Goal: Complete application form

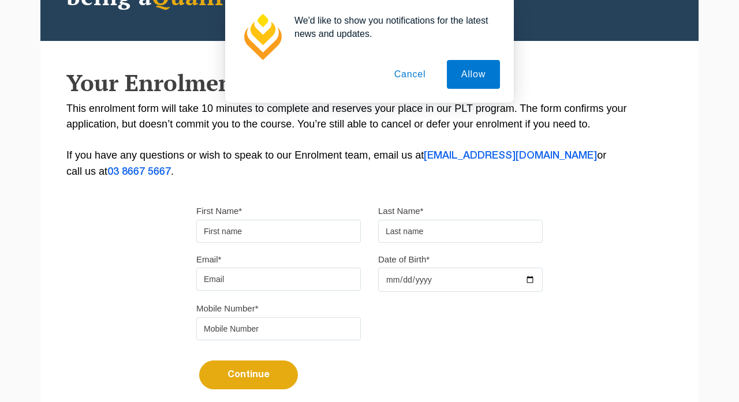
scroll to position [193, 0]
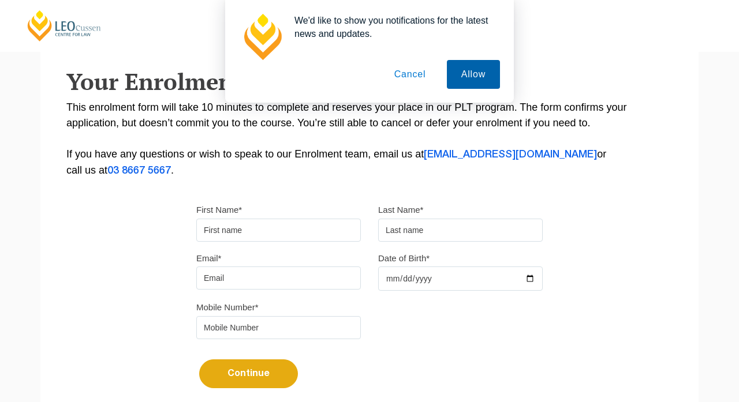
click at [483, 74] on button "Allow" at bounding box center [473, 74] width 53 height 29
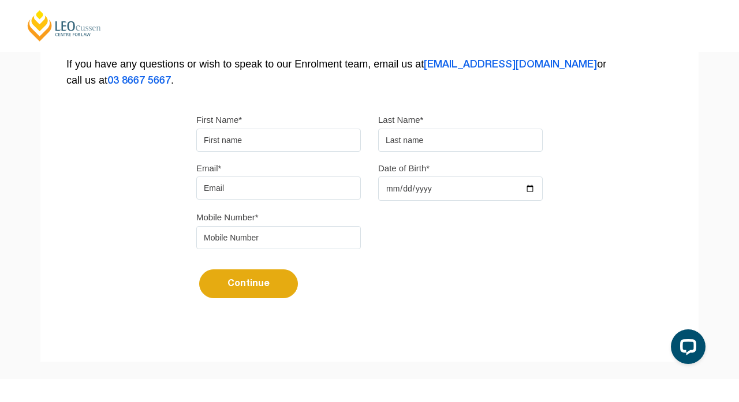
scroll to position [0, 0]
click at [343, 143] on input "First Name*" at bounding box center [278, 140] width 165 height 23
type input "[PERSON_NAME]"
type input "[PERSON_NAME][EMAIL_ADDRESS][PERSON_NAME][DOMAIN_NAME]"
type input "[DATE]"
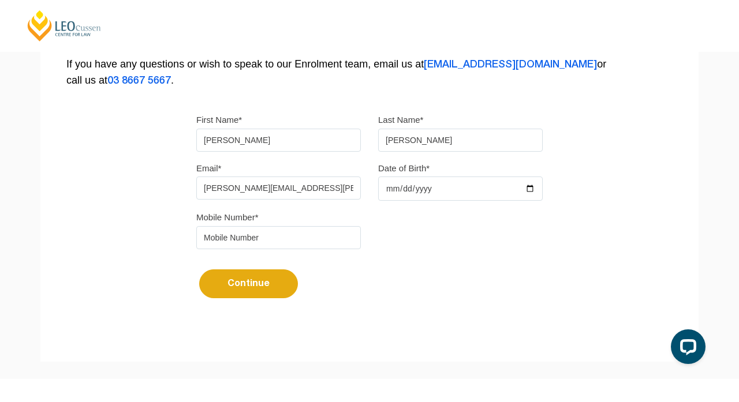
type input "[PERSON_NAME]"
type input "0434944755"
click at [237, 292] on button "Continue" at bounding box center [248, 284] width 99 height 29
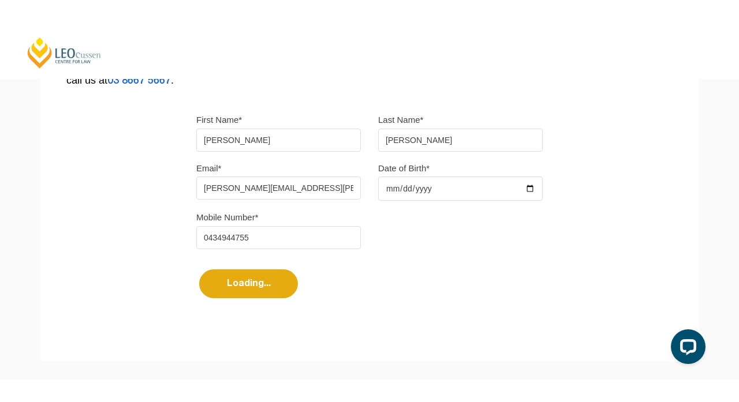
select select
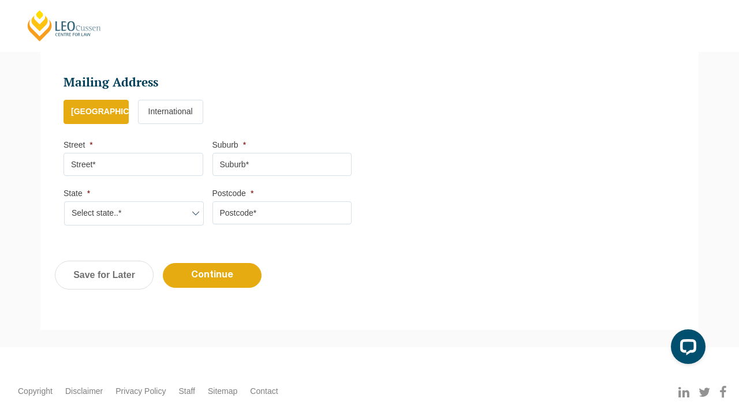
scroll to position [664, 0]
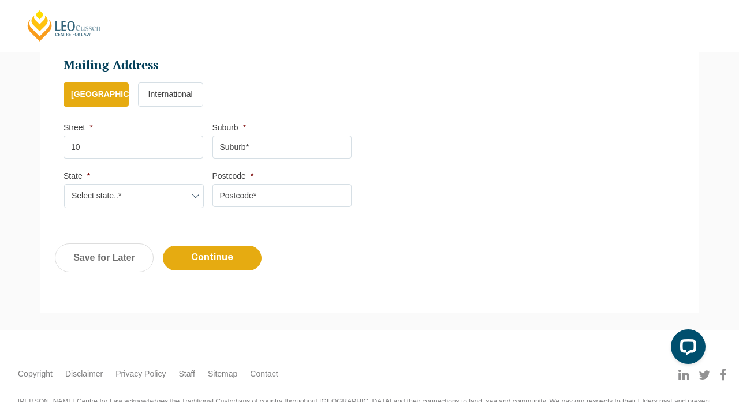
type input "1"
type input "[PERSON_NAME][GEOGRAPHIC_DATA]"
click at [248, 141] on input "Suburb *" at bounding box center [282, 147] width 140 height 23
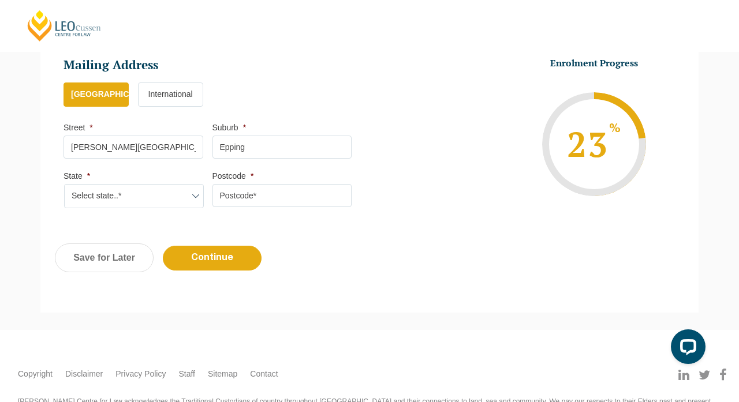
type input "Epping"
type input "2121"
select select "[GEOGRAPHIC_DATA]"
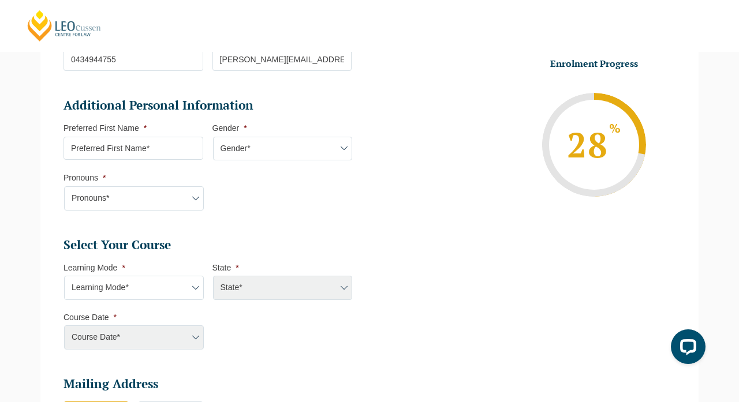
scroll to position [339, 0]
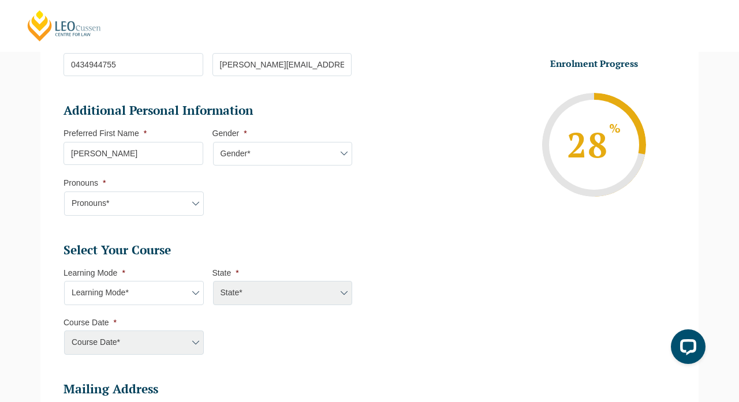
type input "[PERSON_NAME]"
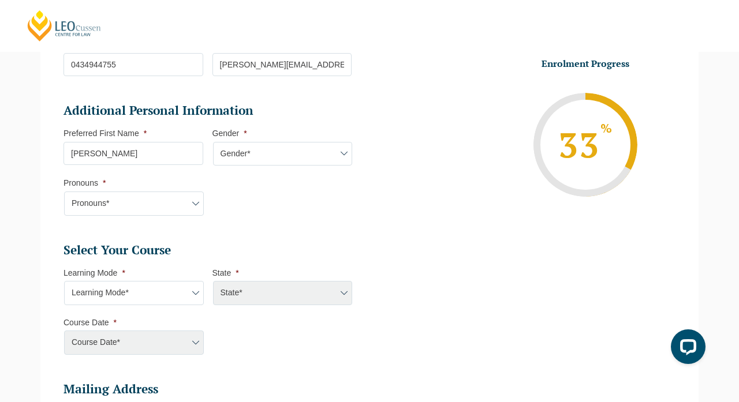
select select "[DEMOGRAPHIC_DATA]"
select select "She/Her/Hers"
select select "Online Full Time Learning"
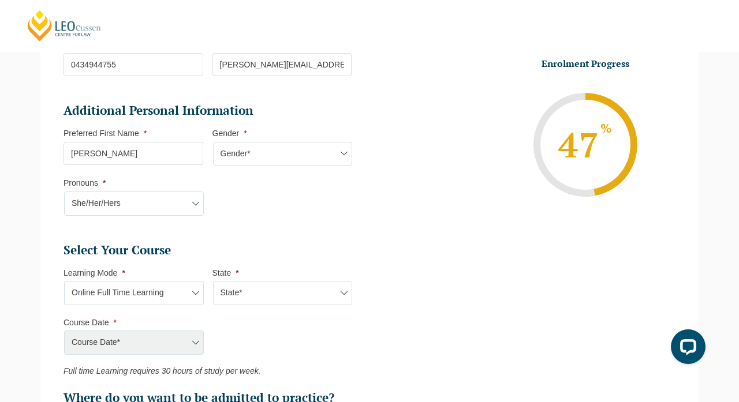
select select "National ([GEOGRAPHIC_DATA]/[GEOGRAPHIC_DATA], [GEOGRAPHIC_DATA], [GEOGRAPHIC_D…"
select select "[DATE] ([DATE] to [DATE])"
type input "Intake [DATE] FT"
type input "Practical Legal Training (NAT)"
select select "NAT PLT (DEC) 2026 Full Time Online"
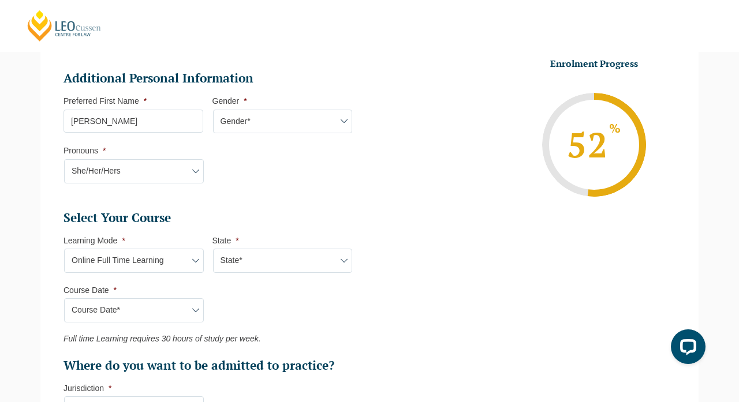
scroll to position [366, 0]
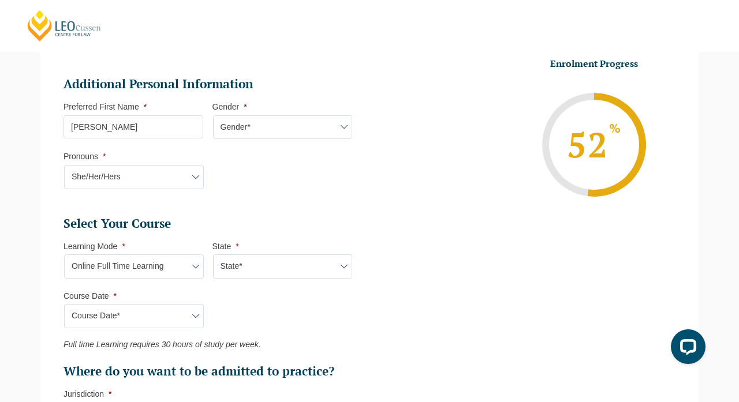
select select "[DATE] ([DATE] to [DATE])"
type input "Intake [DATE] FT"
select select "NAT PLT (SEP) 2025 Full Time Online"
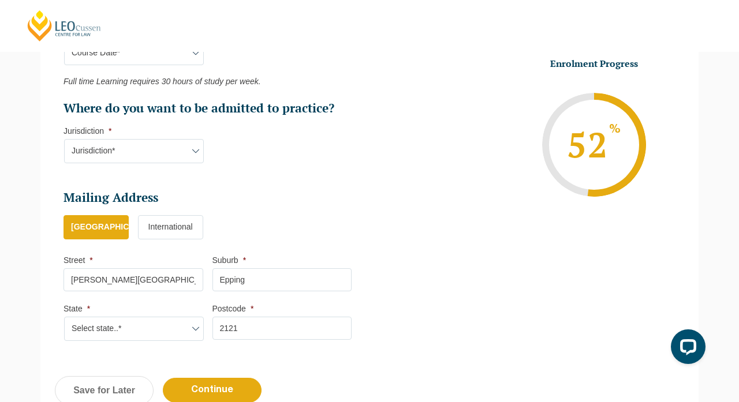
scroll to position [638, 0]
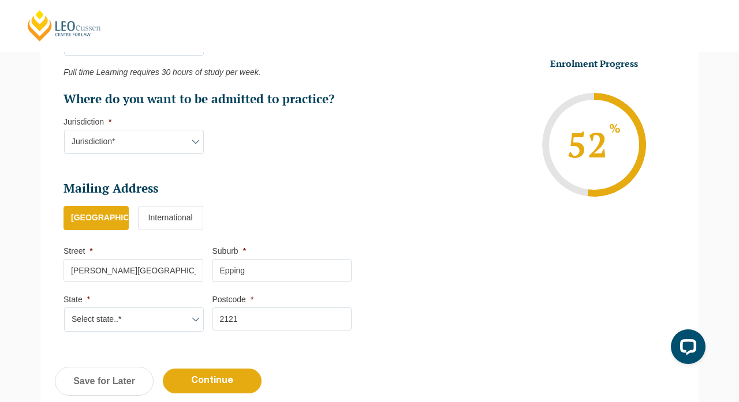
select select "ACT/[GEOGRAPHIC_DATA]"
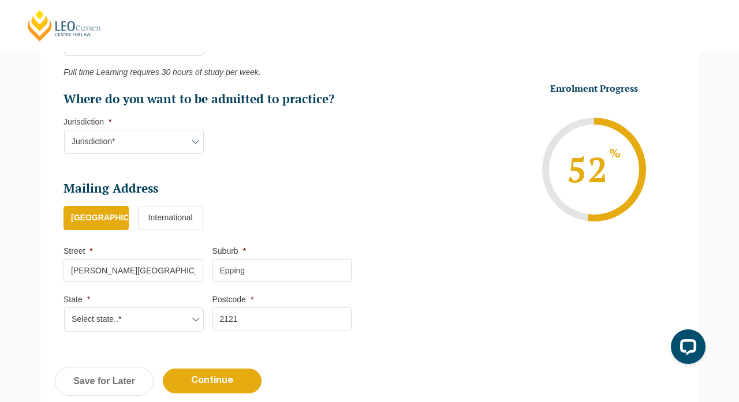
scroll to position [784, 0]
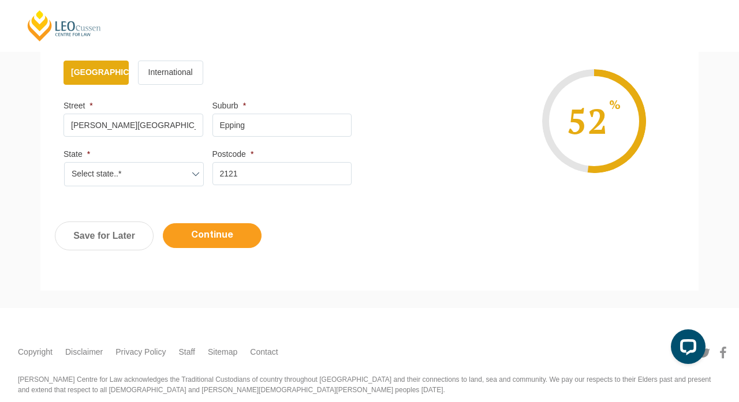
click at [208, 231] on input "Continue" at bounding box center [212, 235] width 99 height 25
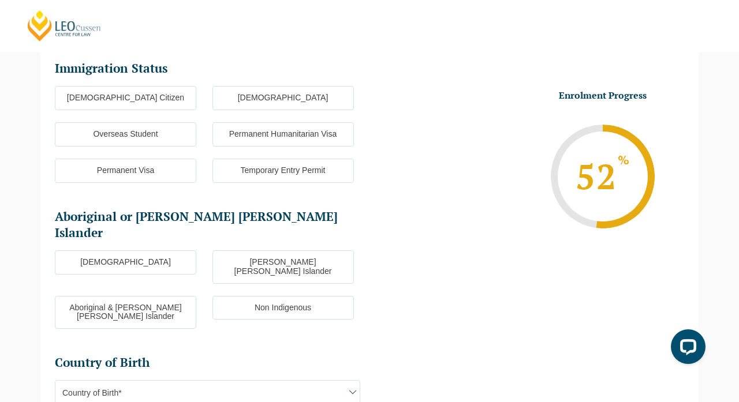
scroll to position [100, 0]
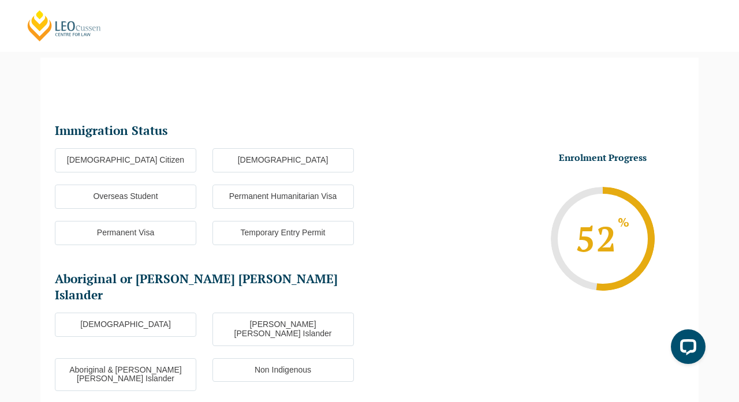
click at [162, 159] on label "[DEMOGRAPHIC_DATA] Citizen" at bounding box center [125, 160] width 141 height 24
click at [0, 0] on input "[DEMOGRAPHIC_DATA] Citizen" at bounding box center [0, 0] width 0 height 0
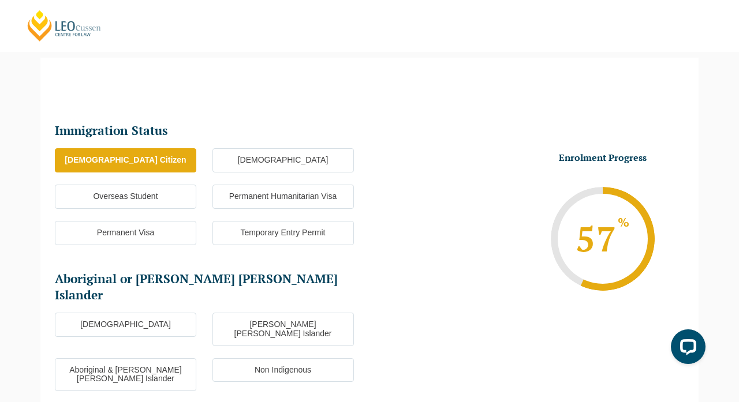
click at [249, 358] on label "Non Indigenous" at bounding box center [282, 370] width 141 height 24
click at [0, 0] on input "Non Indigenous" at bounding box center [0, 0] width 0 height 0
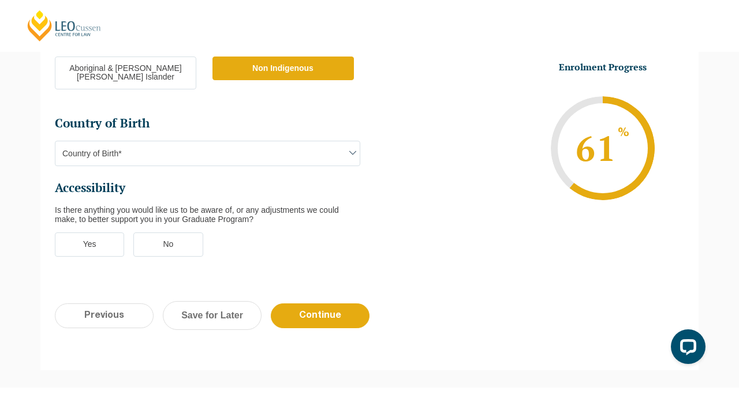
scroll to position [420, 0]
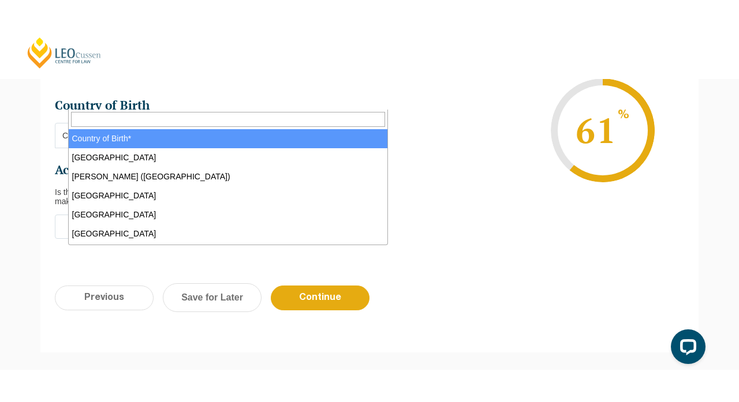
click at [170, 124] on span "Country of Birth*" at bounding box center [207, 136] width 304 height 24
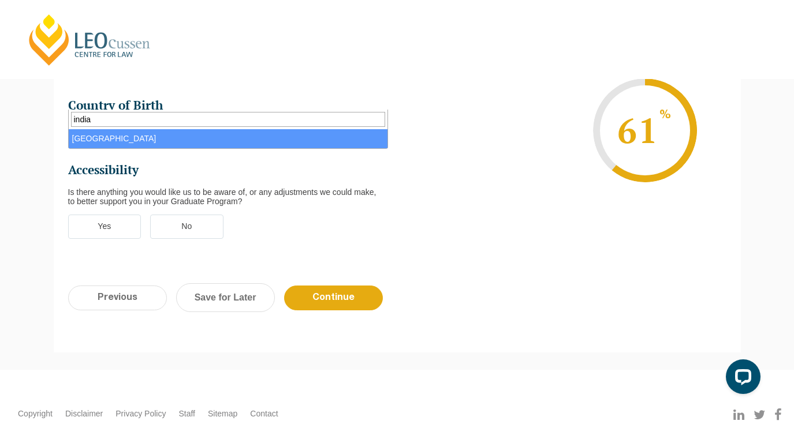
type input "india"
select select "India 7103"
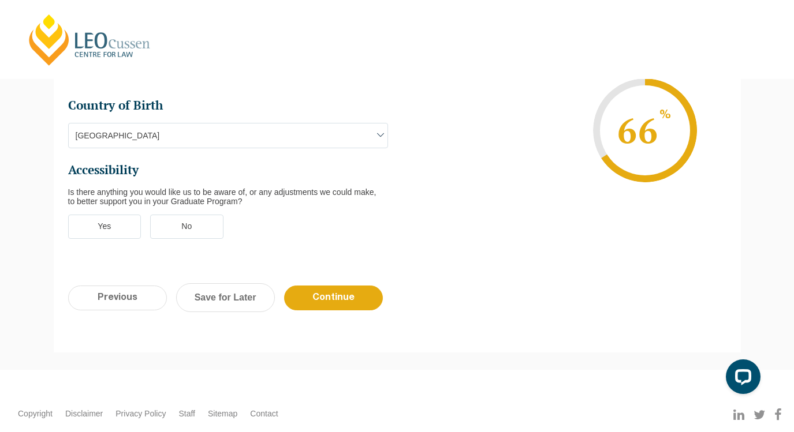
click at [181, 215] on label "No" at bounding box center [186, 227] width 73 height 24
click at [0, 0] on input "No" at bounding box center [0, 0] width 0 height 0
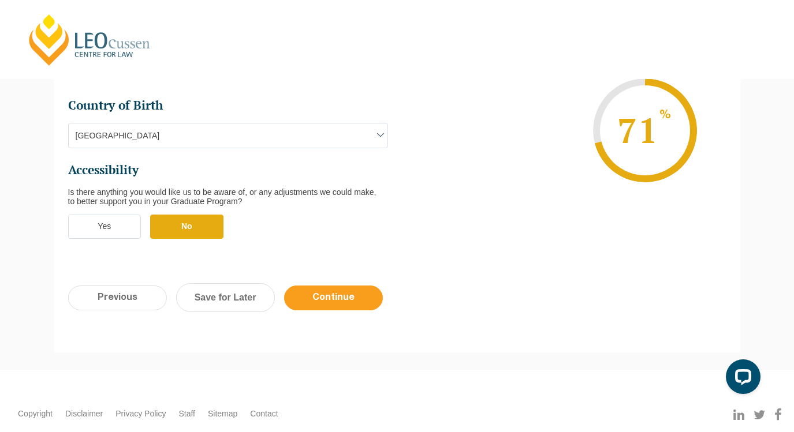
click at [328, 286] on input "Continue" at bounding box center [333, 298] width 99 height 25
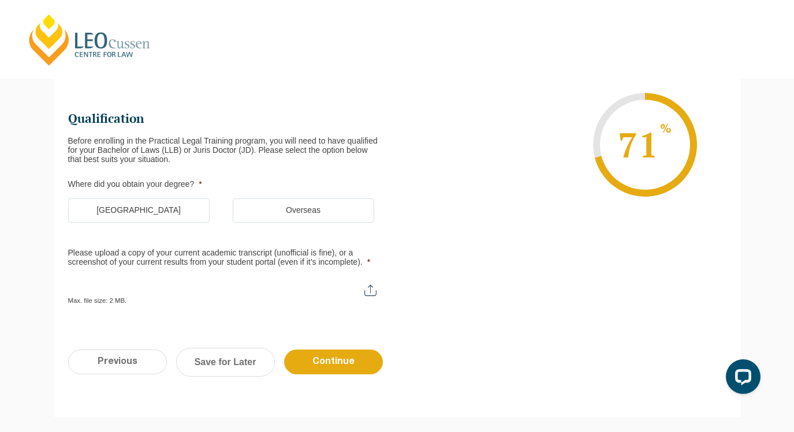
scroll to position [99, 0]
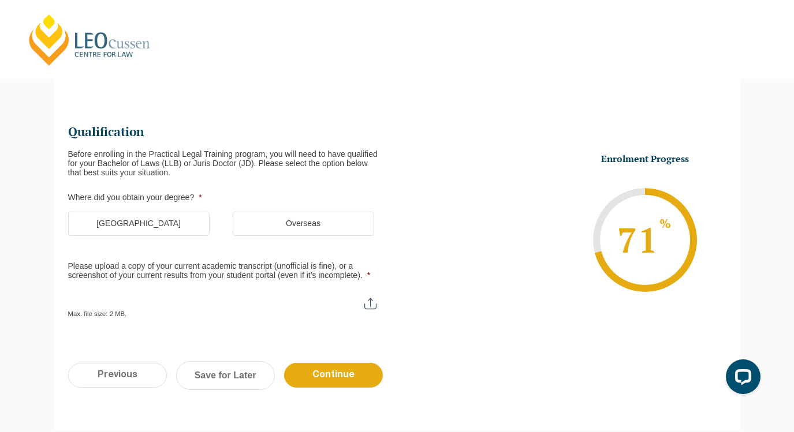
click at [168, 235] on ul "[GEOGRAPHIC_DATA] Overseas" at bounding box center [232, 230] width 329 height 36
click at [179, 221] on label "[GEOGRAPHIC_DATA]" at bounding box center [138, 224] width 141 height 24
click at [0, 0] on input "[GEOGRAPHIC_DATA]" at bounding box center [0, 0] width 0 height 0
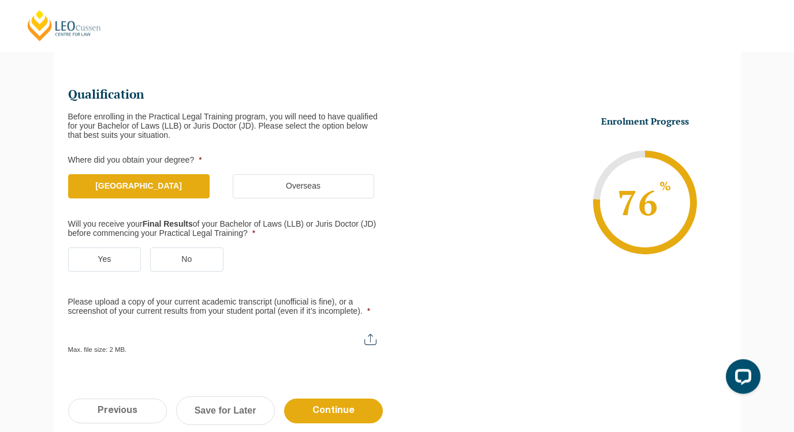
scroll to position [272, 0]
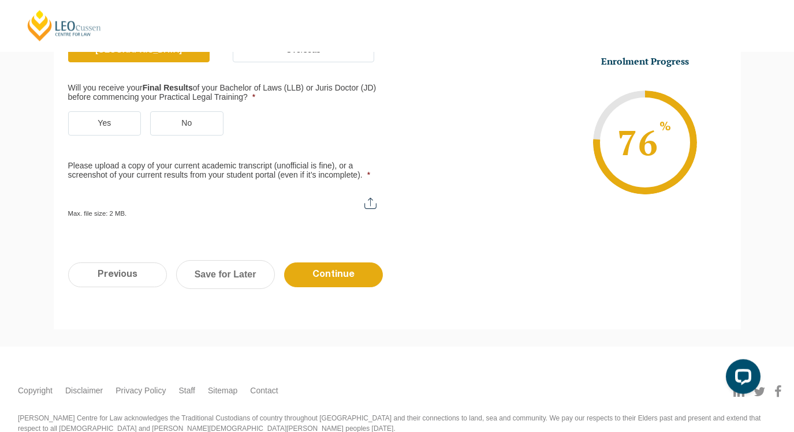
click at [176, 119] on label "No" at bounding box center [186, 123] width 73 height 24
click at [0, 0] on input "No" at bounding box center [0, 0] width 0 height 0
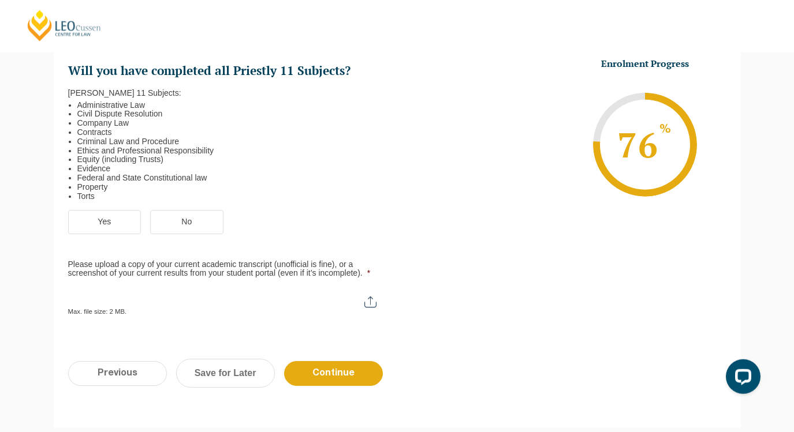
scroll to position [405, 0]
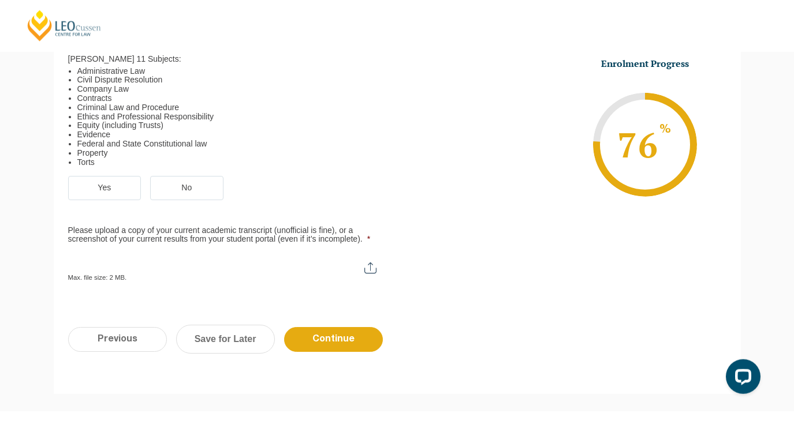
click at [173, 181] on label "No" at bounding box center [186, 188] width 73 height 24
click at [0, 0] on input "No" at bounding box center [0, 0] width 0 height 0
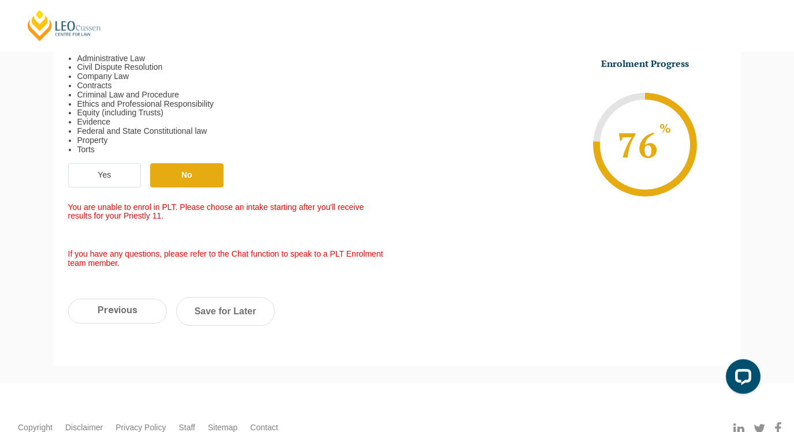
scroll to position [428, 0]
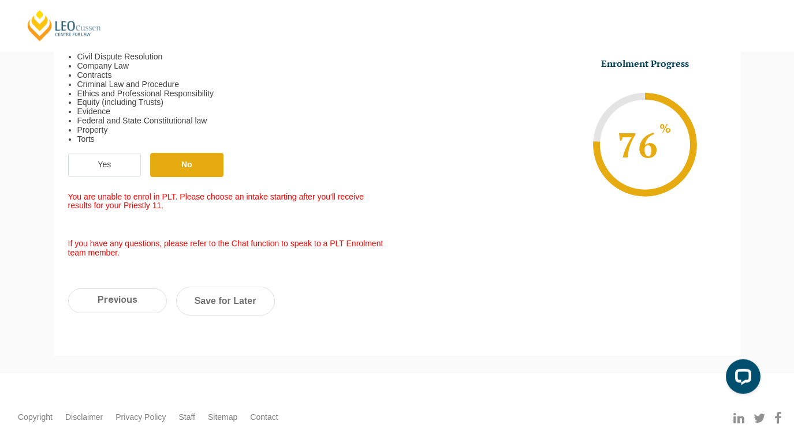
click at [118, 156] on label "Yes" at bounding box center [104, 165] width 73 height 24
click at [0, 0] on input "Yes" at bounding box center [0, 0] width 0 height 0
